Goal: Information Seeking & Learning: Learn about a topic

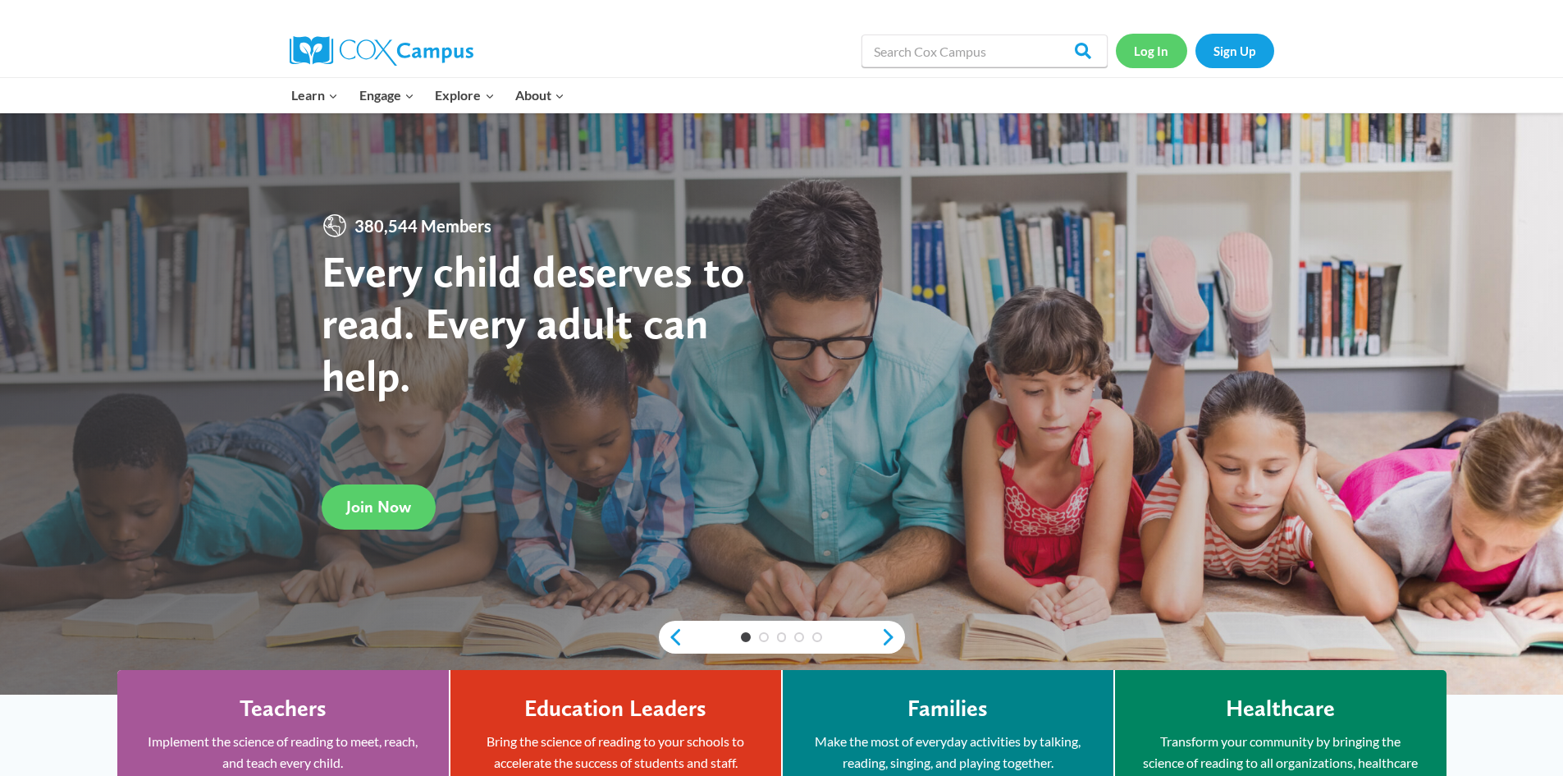
click at [1165, 57] on link "Log In" at bounding box center [1151, 51] width 71 height 34
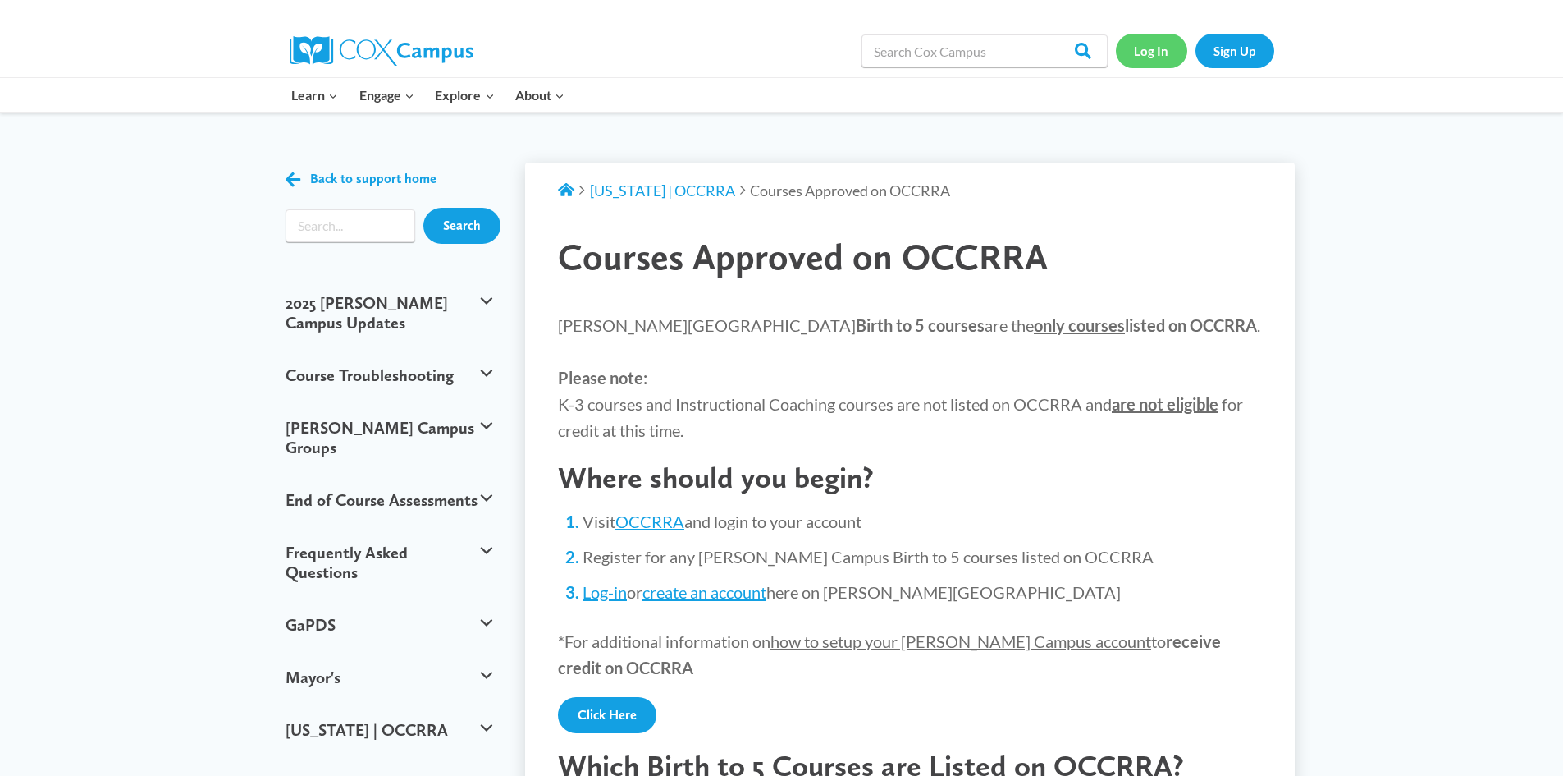
click at [1150, 55] on link "Log In" at bounding box center [1151, 51] width 71 height 34
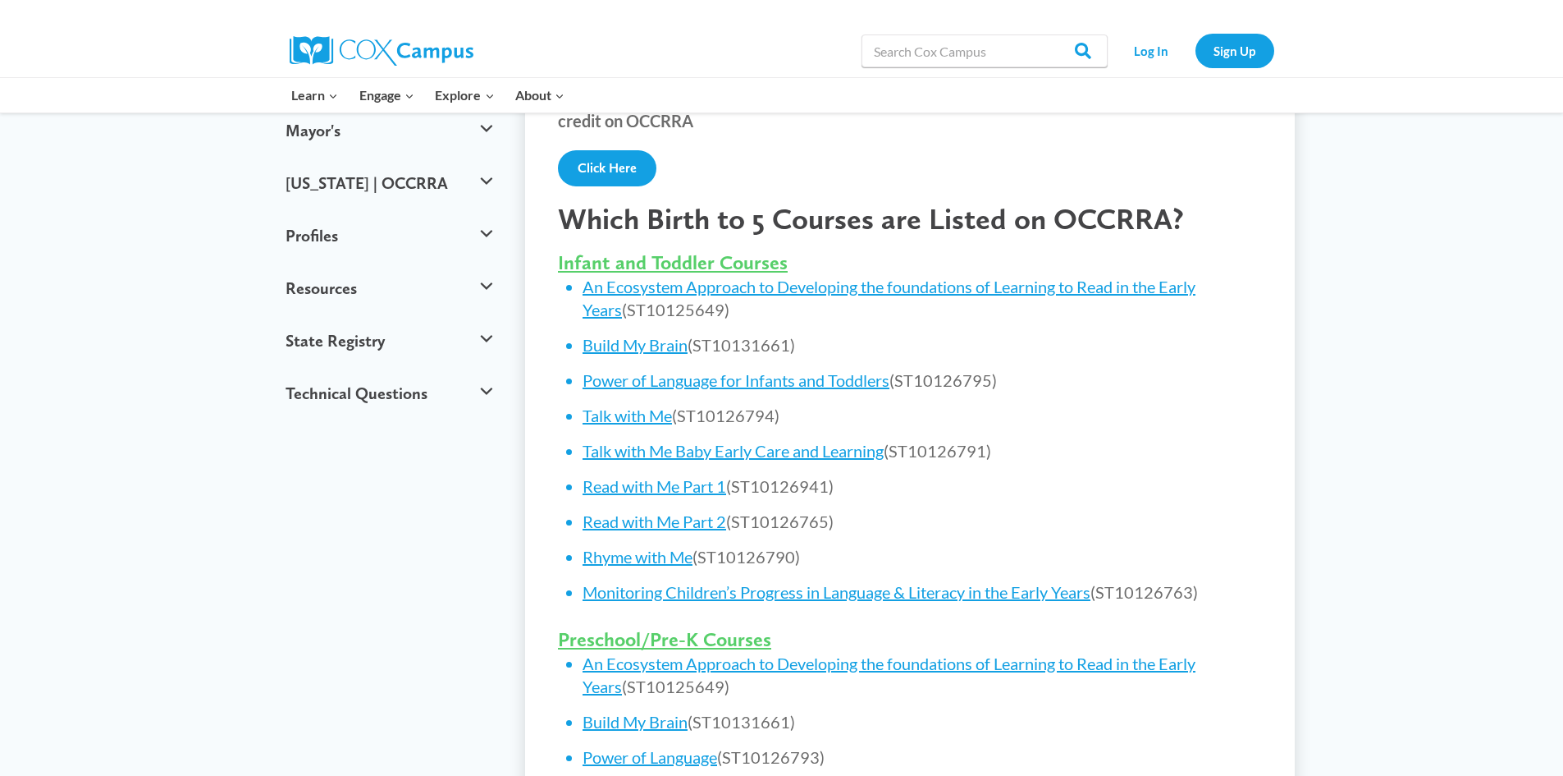
scroll to position [657, 0]
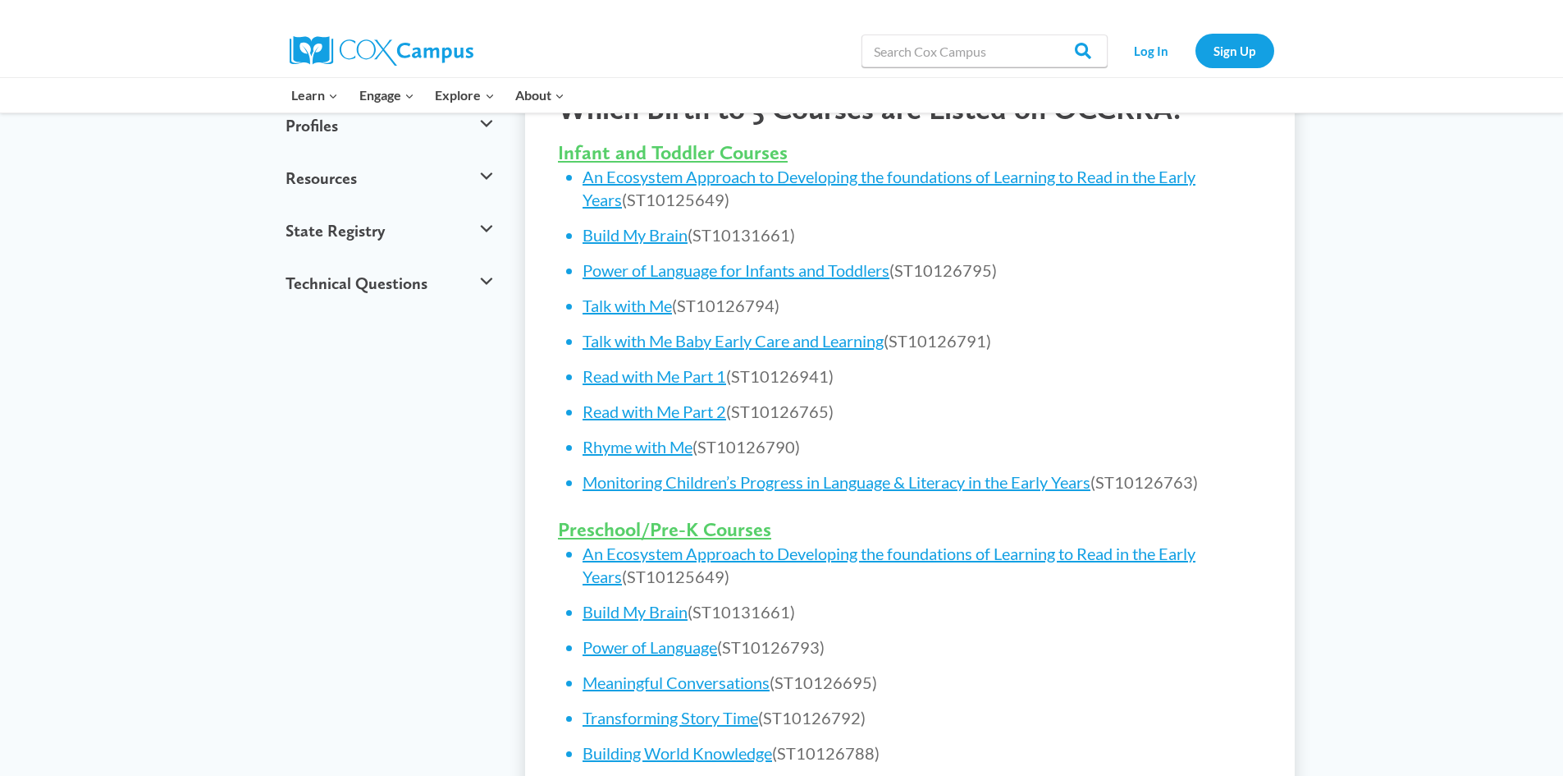
click at [638, 294] on li "Talk with Me (ST10126794)" at bounding box center [923, 305] width 680 height 23
click at [637, 300] on link "Talk with Me" at bounding box center [627, 305] width 89 height 20
